Goal: Information Seeking & Learning: Learn about a topic

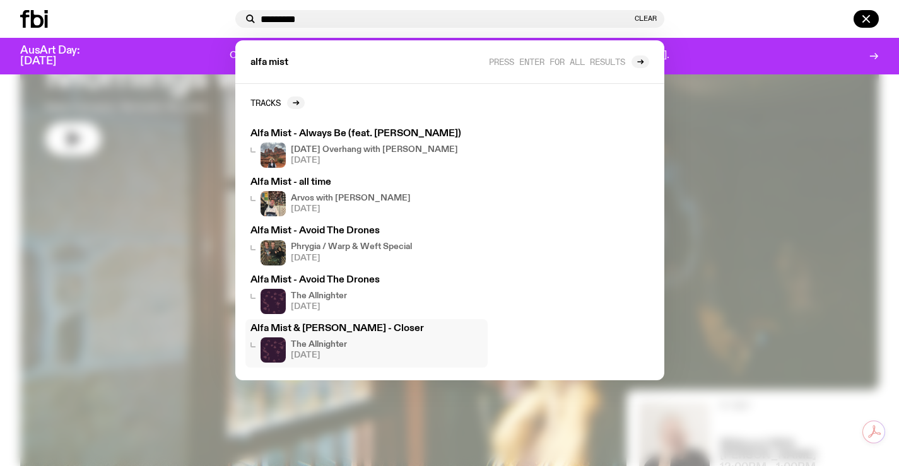
scroll to position [124, 0]
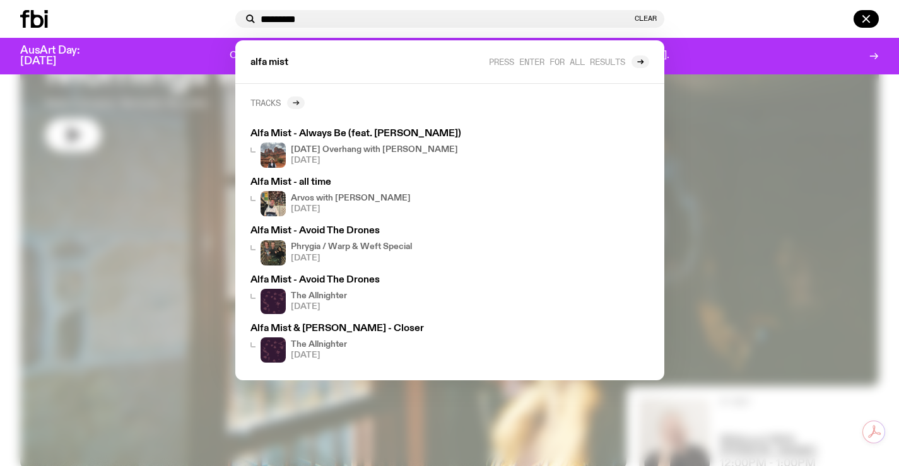
type input "*********"
click at [295, 107] on div at bounding box center [296, 103] width 18 height 13
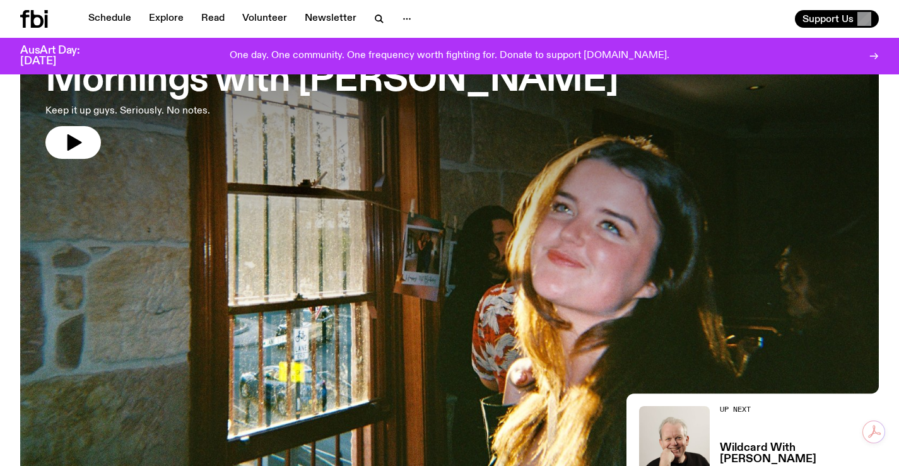
scroll to position [114, 0]
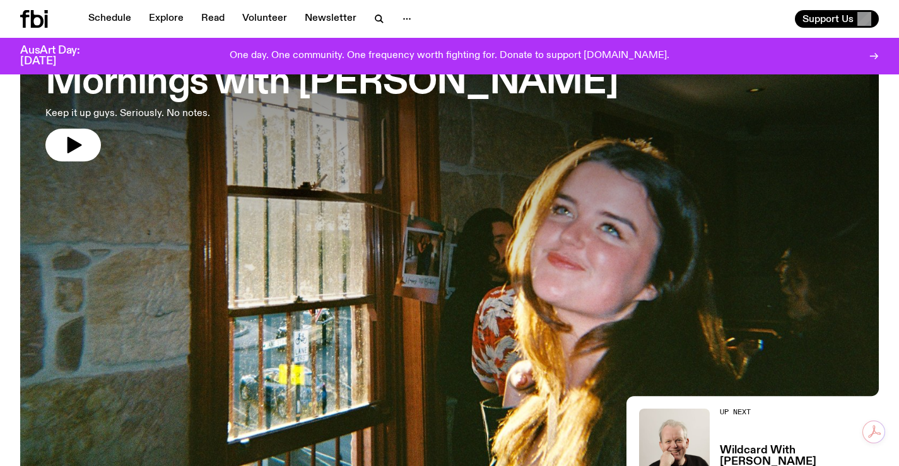
drag, startPoint x: 8, startPoint y: 102, endPoint x: 56, endPoint y: 86, distance: 51.1
click at [102, 9] on div "Schedule Explore Read Volunteer Newsletter Support Us" at bounding box center [449, 19] width 899 height 38
click at [103, 11] on link "Schedule" at bounding box center [110, 19] width 58 height 18
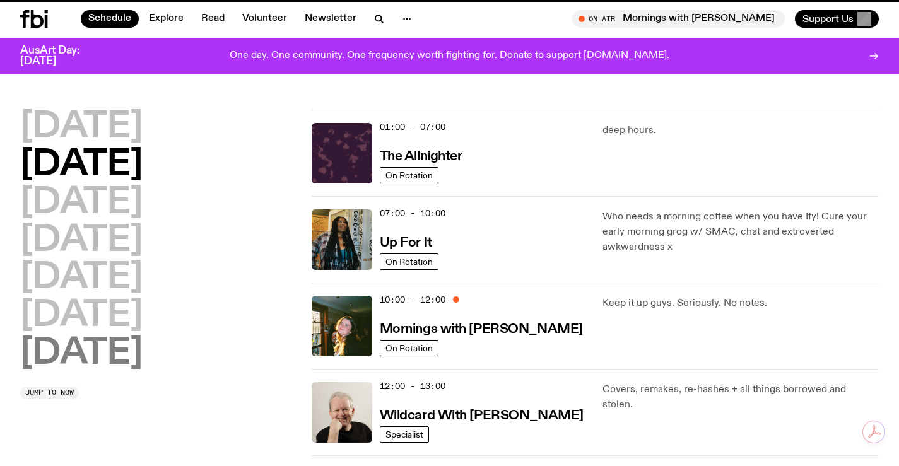
scroll to position [252, 0]
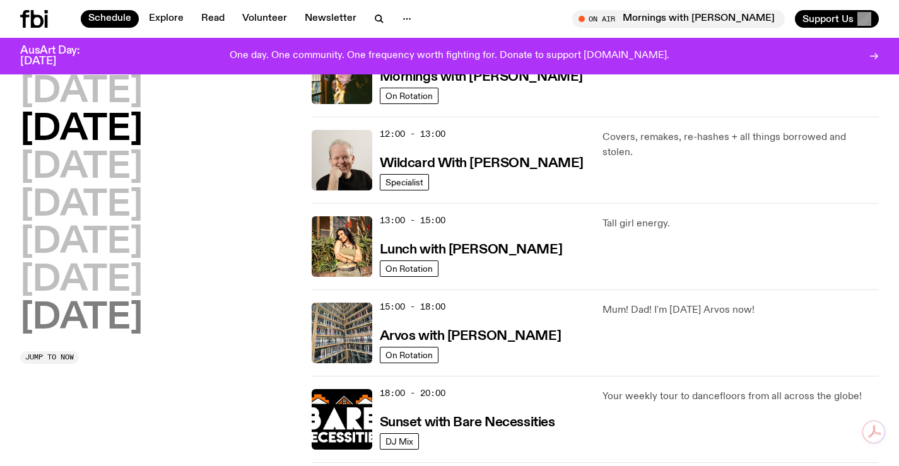
drag, startPoint x: 114, startPoint y: 312, endPoint x: 124, endPoint y: 319, distance: 12.3
click at [114, 318] on h2 "[DATE]" at bounding box center [81, 318] width 122 height 35
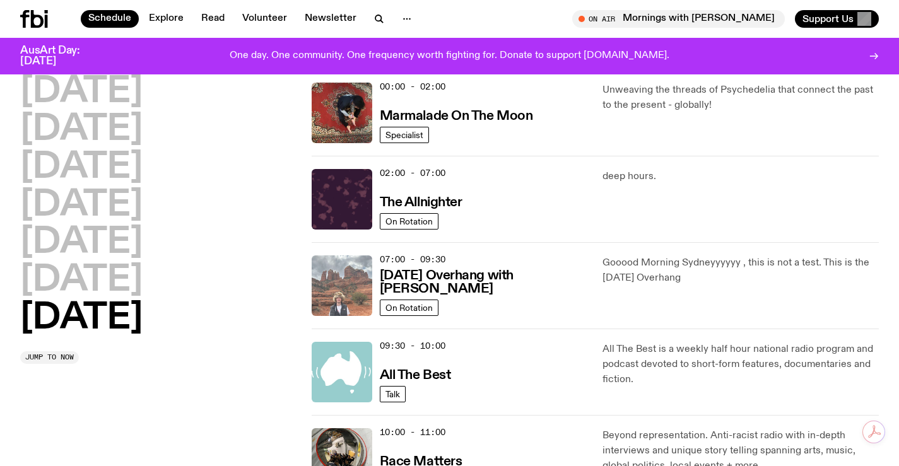
scroll to position [35, 0]
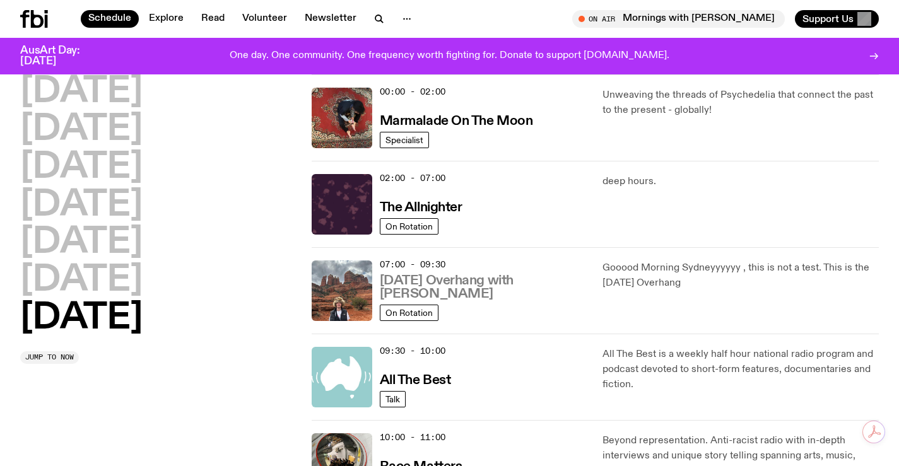
click at [469, 288] on h3 "[DATE] Overhang with [PERSON_NAME]" at bounding box center [484, 287] width 208 height 27
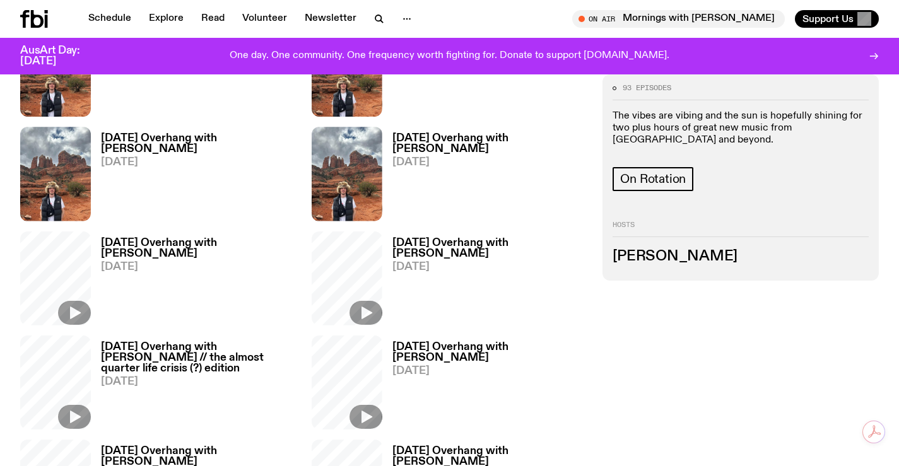
scroll to position [498, 0]
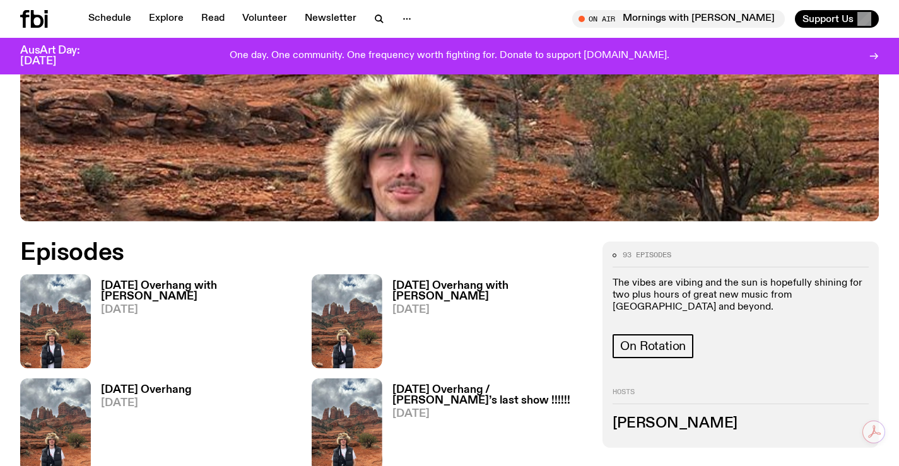
click at [462, 286] on h3 "[DATE] Overhang with [PERSON_NAME]" at bounding box center [490, 291] width 196 height 21
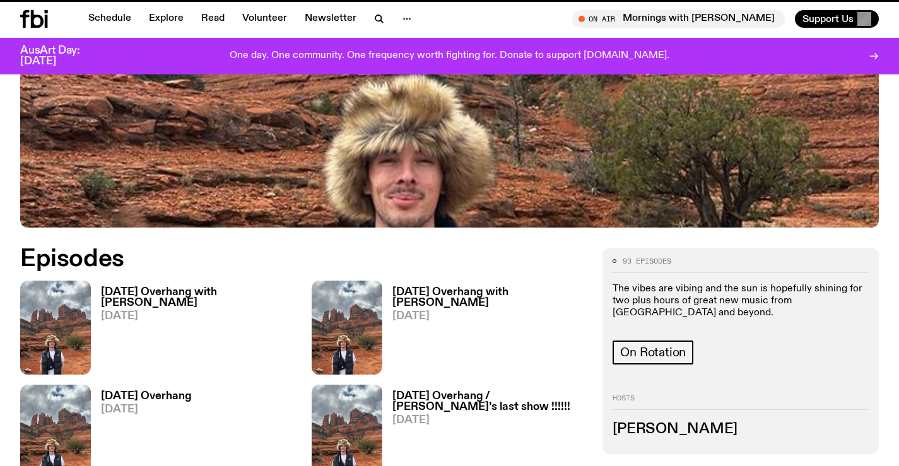
scroll to position [488, 0]
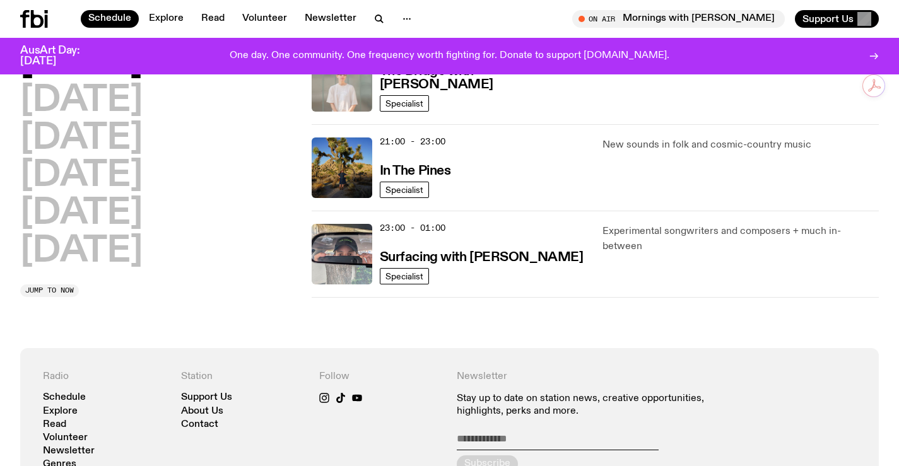
drag, startPoint x: 54, startPoint y: 250, endPoint x: 271, endPoint y: 249, distance: 216.4
click at [54, 250] on h2 "[DATE]" at bounding box center [81, 251] width 122 height 35
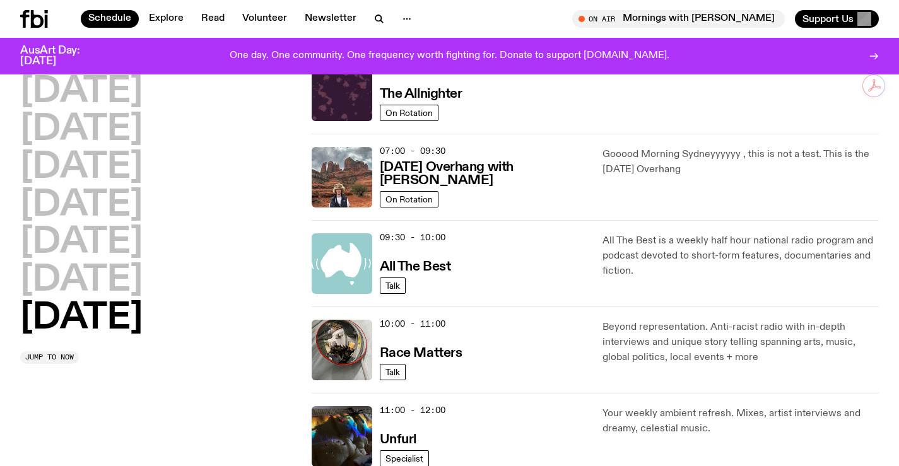
scroll to position [174, 0]
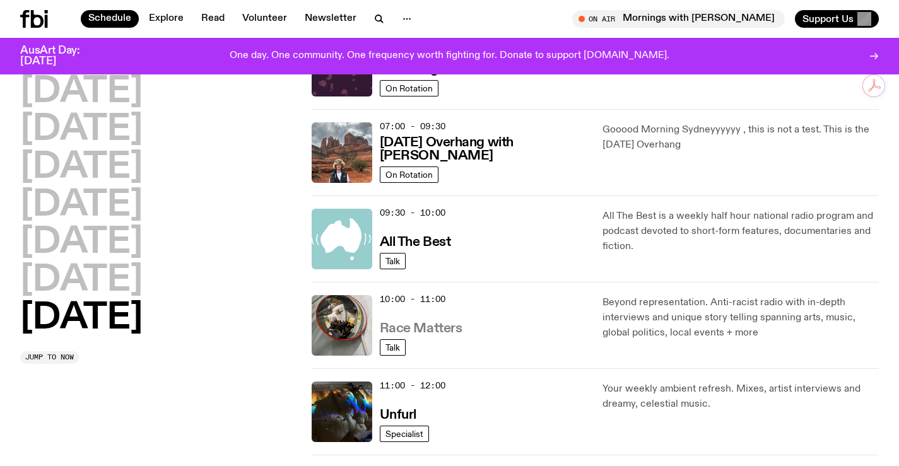
click at [434, 335] on h3 "Race Matters" at bounding box center [421, 328] width 83 height 13
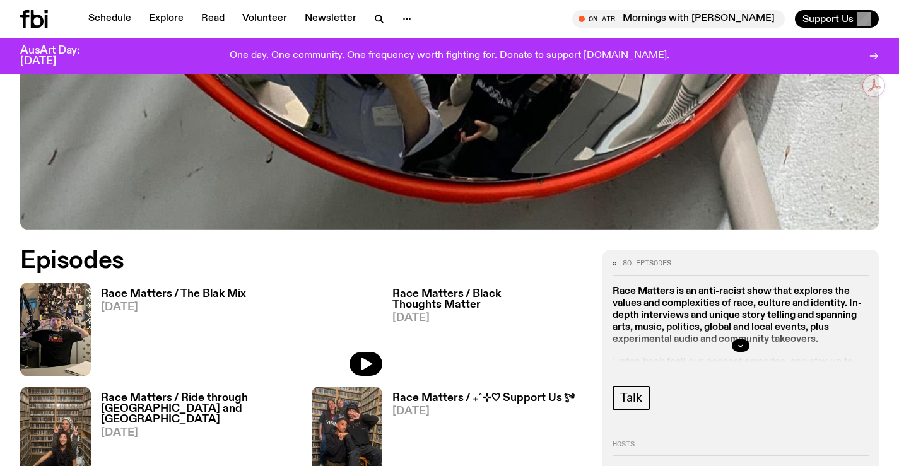
scroll to position [432, 0]
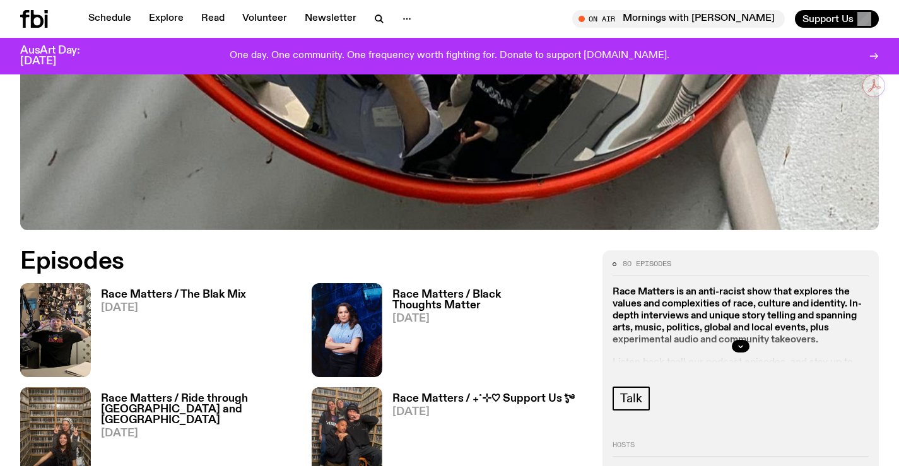
click at [483, 298] on h3 "Race Matters / Black Thoughts Matter" at bounding box center [490, 300] width 196 height 21
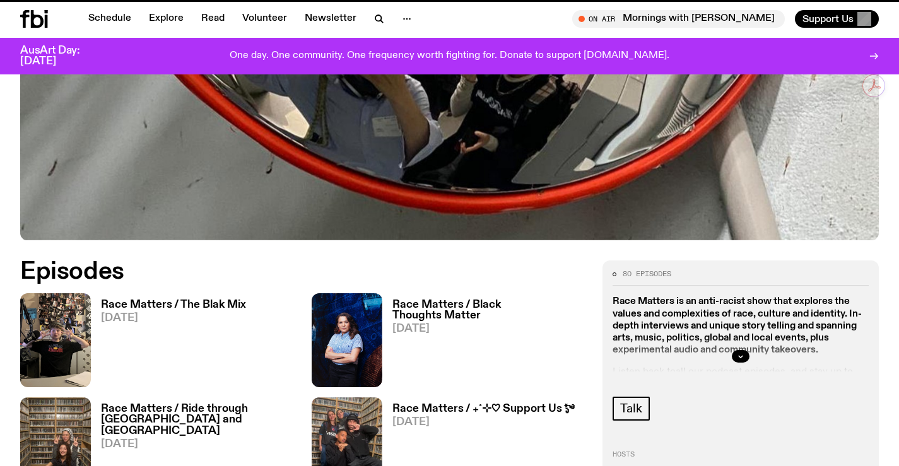
scroll to position [422, 0]
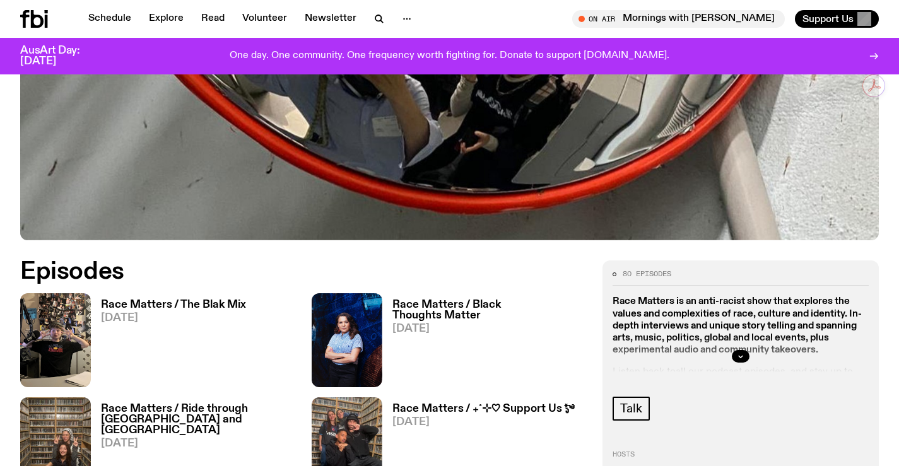
click at [181, 407] on h3 "Race Matters / Ride through [GEOGRAPHIC_DATA] and [GEOGRAPHIC_DATA]" at bounding box center [199, 420] width 196 height 32
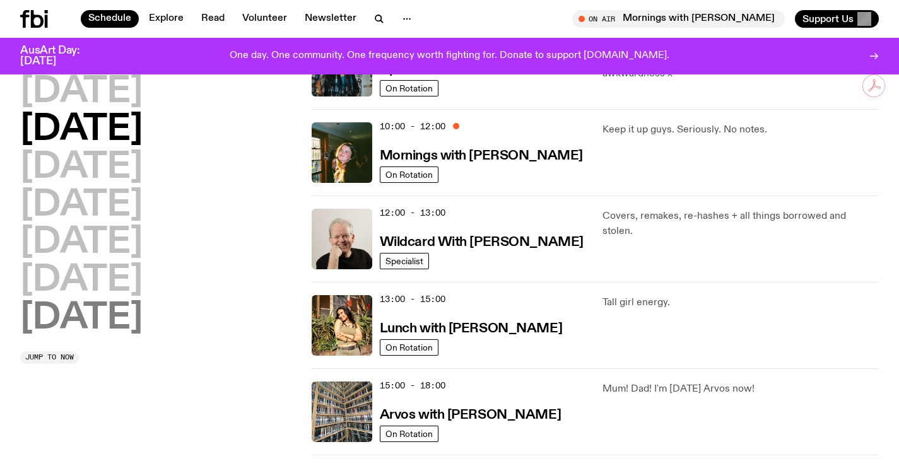
click at [91, 321] on h2 "[DATE]" at bounding box center [81, 318] width 122 height 35
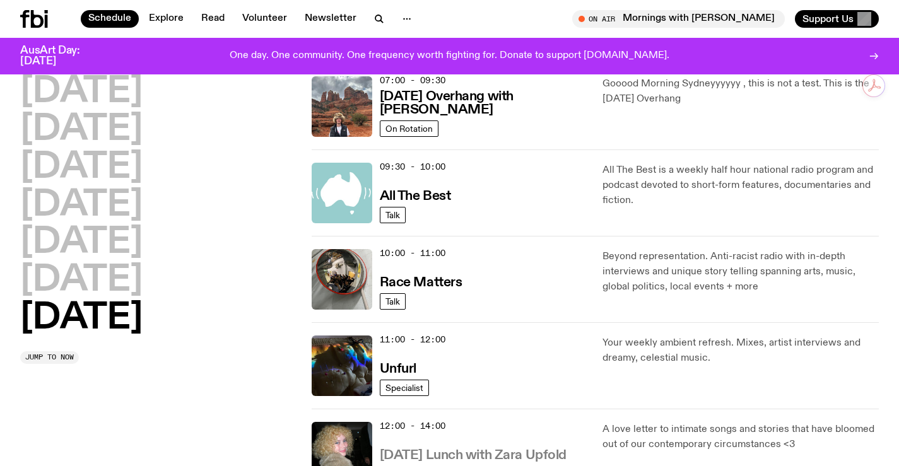
scroll to position [351, 0]
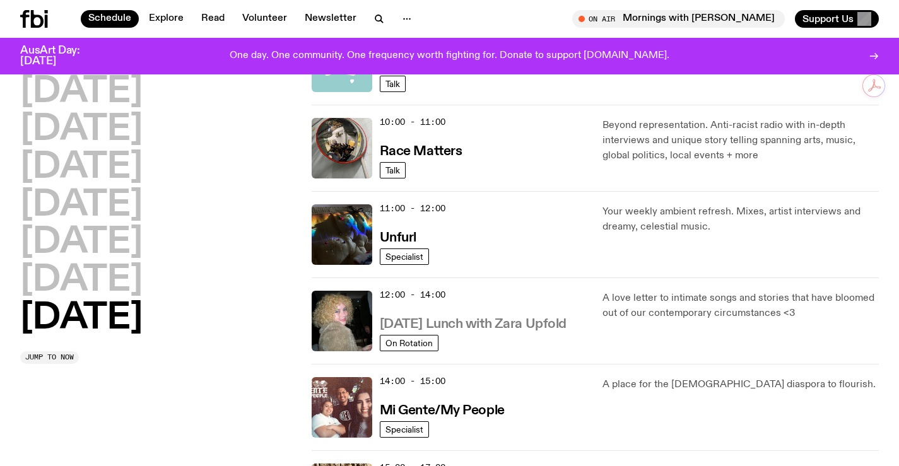
click at [494, 317] on link "[DATE] Lunch with Zara Upfold" at bounding box center [473, 323] width 187 height 16
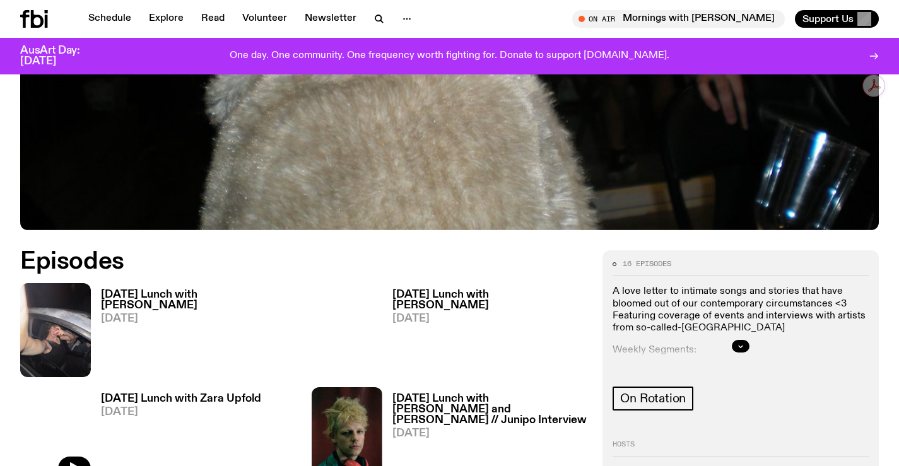
scroll to position [432, 0]
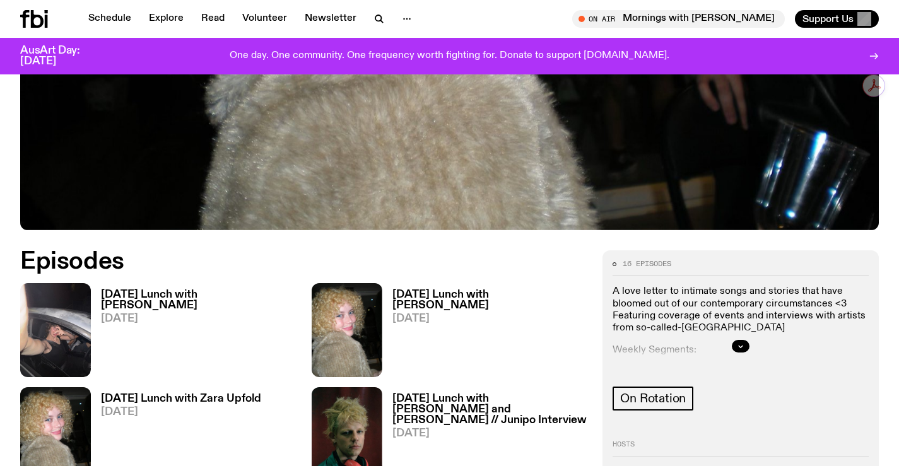
click at [444, 297] on h3 "[DATE] Lunch with [PERSON_NAME]" at bounding box center [490, 300] width 196 height 21
